Goal: Task Accomplishment & Management: Complete application form

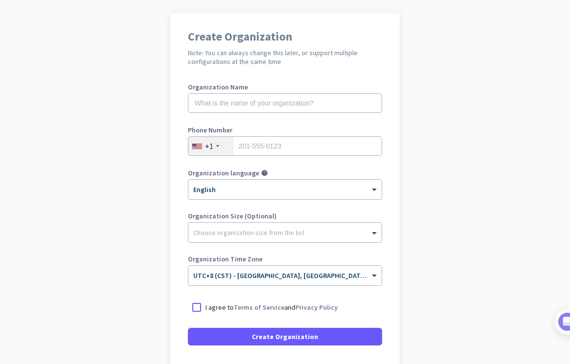
scroll to position [49, 0]
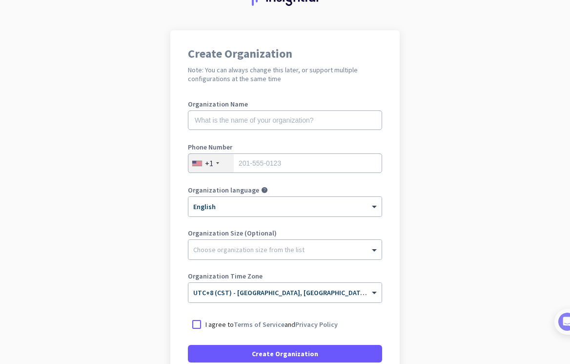
click at [125, 168] on app-onboarding-organization "Create Organization Note: You can always change this later, or support multiple…" at bounding box center [285, 241] width 570 height 423
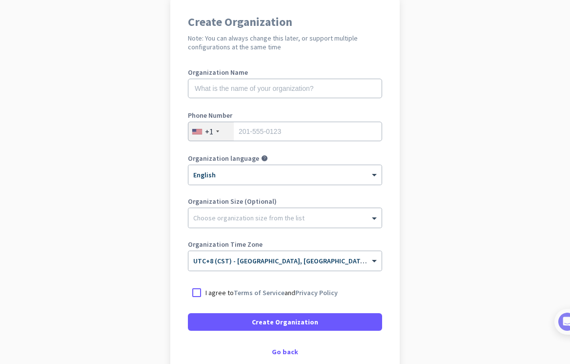
scroll to position [98, 0]
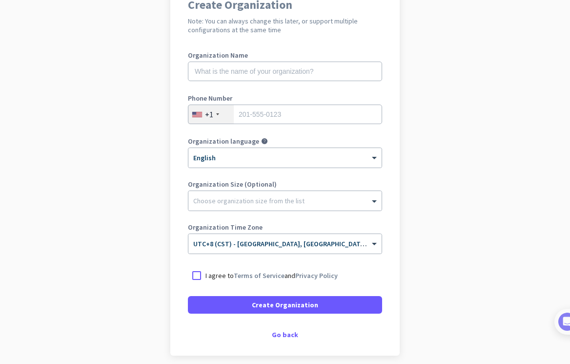
click at [86, 118] on app-onboarding-organization "Create Organization Note: You can always change this later, or support multiple…" at bounding box center [285, 192] width 570 height 423
click at [128, 169] on app-onboarding-organization "Create Organization Note: You can always change this later, or support multiple…" at bounding box center [285, 192] width 570 height 423
click at [109, 173] on app-onboarding-organization "Create Organization Note: You can always change this later, or support multiple…" at bounding box center [285, 192] width 570 height 423
click at [54, 149] on app-onboarding-organization "Create Organization Note: You can always change this later, or support multiple…" at bounding box center [285, 192] width 570 height 423
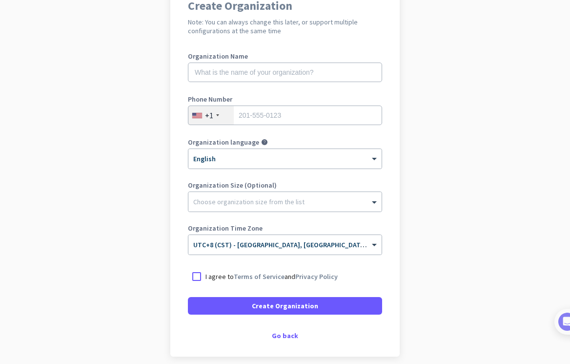
scroll to position [138, 0]
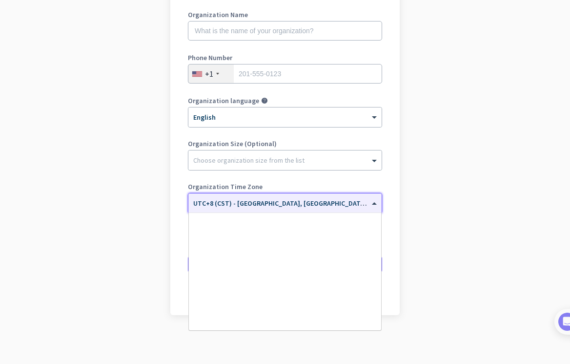
click at [362, 204] on div "× UTC+8 (CST) - [GEOGRAPHIC_DATA], [GEOGRAPHIC_DATA], [GEOGRAPHIC_DATA], [GEOGR…" at bounding box center [278, 203] width 181 height 8
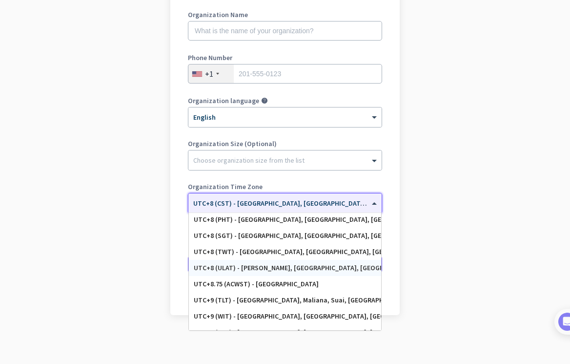
scroll to position [4350, 0]
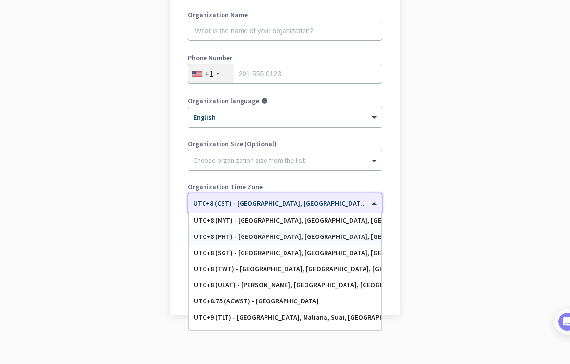
click at [332, 239] on div "UTC+8 (PHT) - [GEOGRAPHIC_DATA], [GEOGRAPHIC_DATA], [GEOGRAPHIC_DATA], [GEOGRAP…" at bounding box center [285, 236] width 183 height 8
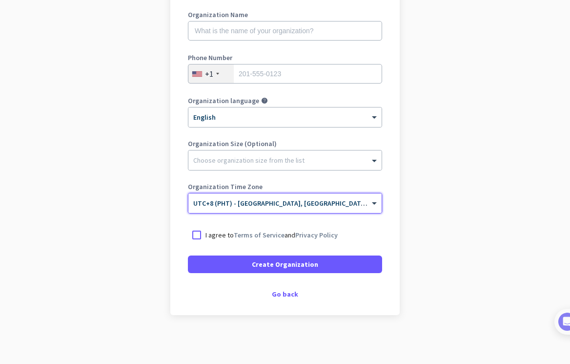
click at [216, 73] on div at bounding box center [217, 74] width 3 height 2
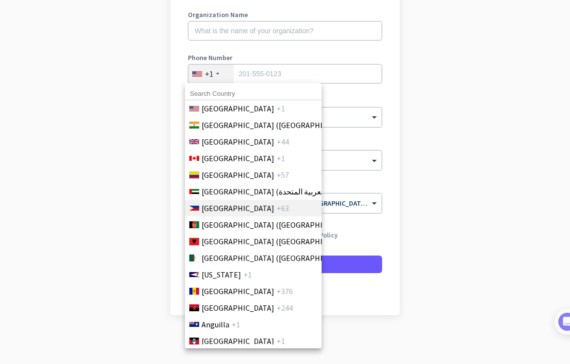
click at [219, 208] on span "[GEOGRAPHIC_DATA]" at bounding box center [238, 208] width 73 height 12
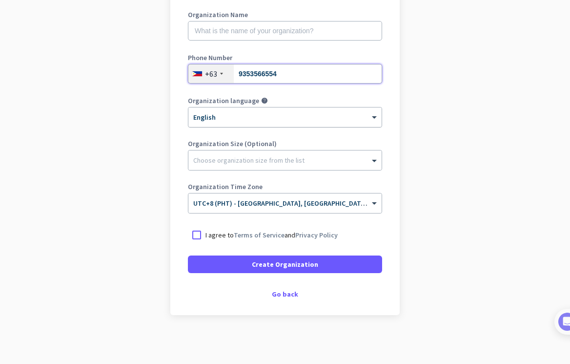
type input "9353566554"
click at [359, 110] on div at bounding box center [284, 114] width 193 height 8
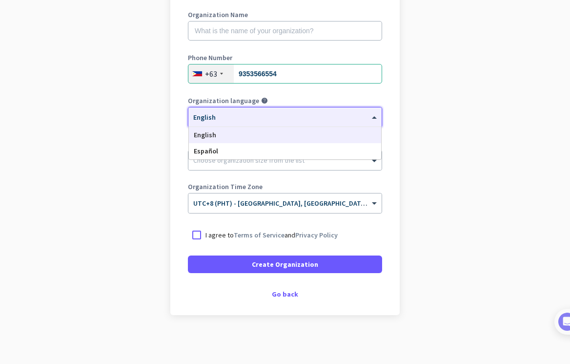
click at [316, 135] on div "English" at bounding box center [285, 135] width 192 height 16
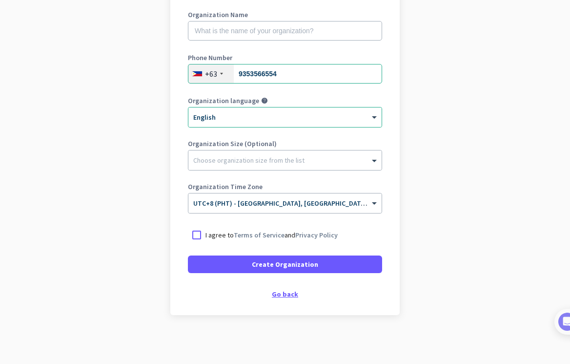
click at [272, 295] on div "Go back" at bounding box center [285, 293] width 194 height 7
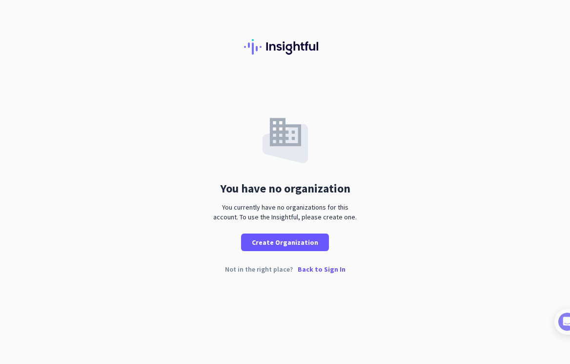
drag, startPoint x: 35, startPoint y: 185, endPoint x: 54, endPoint y: 188, distance: 18.9
click at [37, 185] on div "You have no organization You currently have no organizations for this account. …" at bounding box center [285, 165] width 570 height 172
click at [108, 107] on div "You have no organization You currently have no organizations for this account. …" at bounding box center [285, 165] width 570 height 172
click at [443, 305] on div "You have no organization You currently have no organizations for this account. …" at bounding box center [285, 182] width 570 height 364
click at [322, 269] on p "Back to Sign In" at bounding box center [322, 269] width 48 height 7
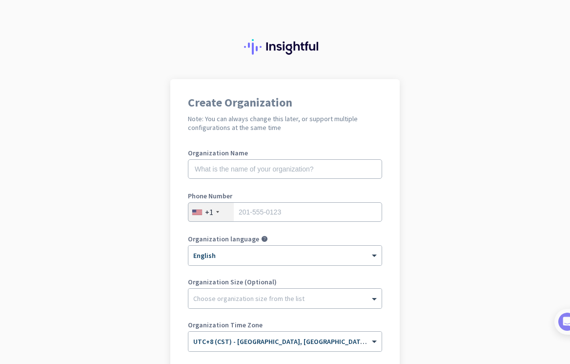
click at [136, 191] on app-onboarding-organization "Create Organization Note: You can always change this later, or support multiple…" at bounding box center [285, 290] width 570 height 423
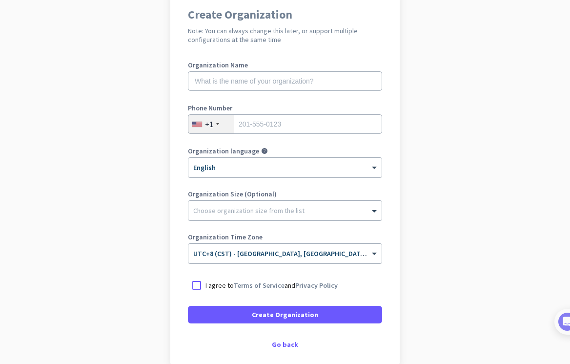
scroll to position [138, 0]
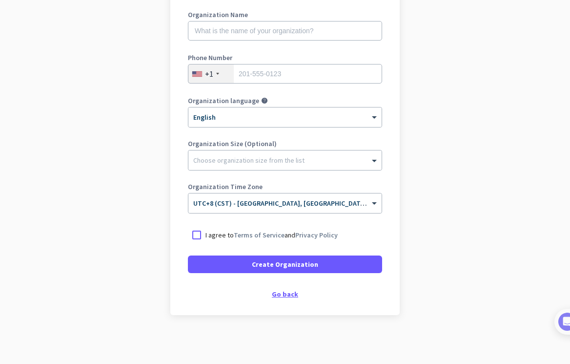
click at [277, 294] on div "Go back" at bounding box center [285, 293] width 194 height 7
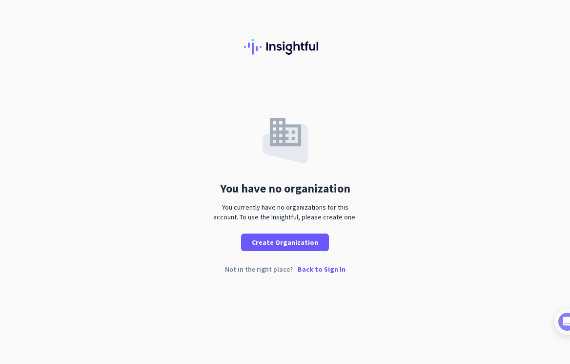
click at [325, 272] on p "Back to Sign In" at bounding box center [322, 269] width 48 height 7
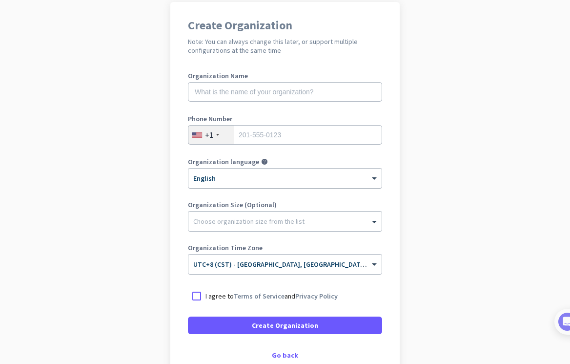
scroll to position [138, 0]
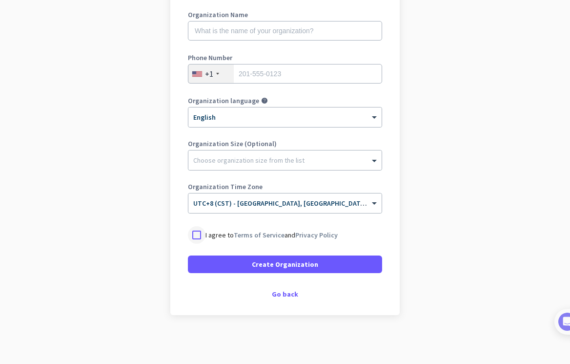
click at [193, 236] on div at bounding box center [197, 235] width 18 height 18
click at [561, 319] on img at bounding box center [557, 321] width 18 height 18
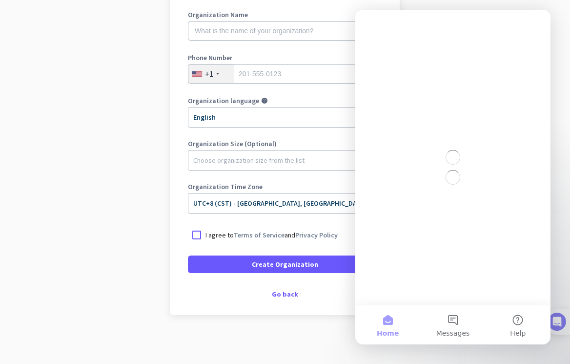
scroll to position [0, 0]
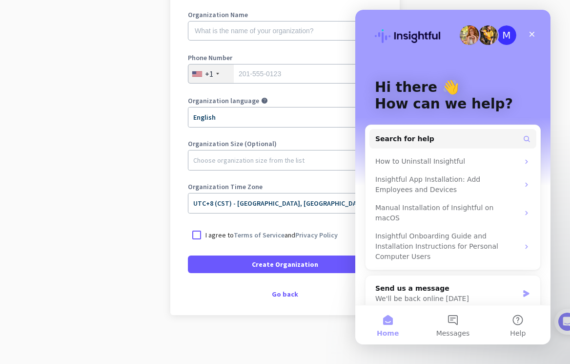
click at [99, 265] on app-onboarding-organization "Create Organization Note: You can always change this later, or support multiple…" at bounding box center [285, 152] width 570 height 423
click at [134, 295] on app-onboarding-organization "Create Organization Note: You can always change this later, or support multiple…" at bounding box center [285, 152] width 570 height 423
click at [274, 296] on div "Go back" at bounding box center [285, 293] width 194 height 7
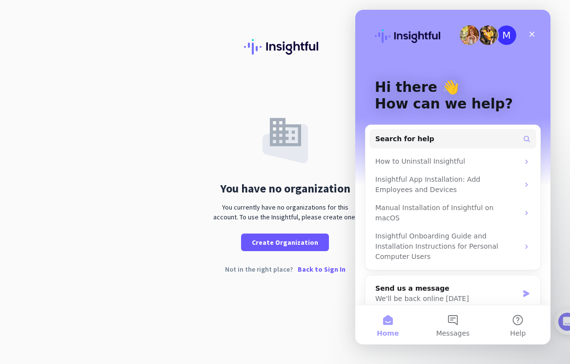
drag, startPoint x: 122, startPoint y: 227, endPoint x: 142, endPoint y: 229, distance: 20.2
click at [124, 228] on div "You have no organization You currently have no organizations for this account. …" at bounding box center [285, 165] width 570 height 172
click at [316, 269] on p "Back to Sign In" at bounding box center [322, 269] width 48 height 7
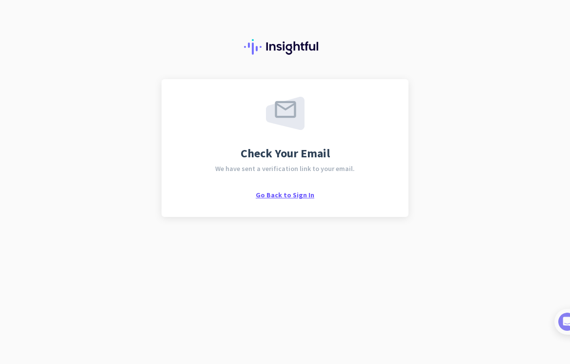
click at [286, 195] on span "Go Back to Sign In" at bounding box center [285, 194] width 59 height 9
